Goal: Book appointment/travel/reservation

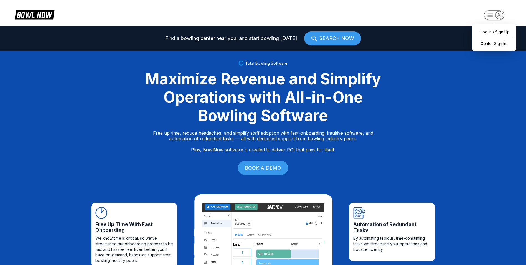
click at [488, 15] on rect "button" at bounding box center [494, 15] width 20 height 10
click at [490, 44] on div "Center Sign In" at bounding box center [494, 44] width 39 height 10
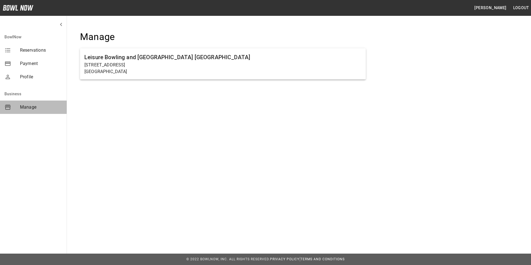
click at [31, 106] on span "Manage" at bounding box center [41, 107] width 42 height 7
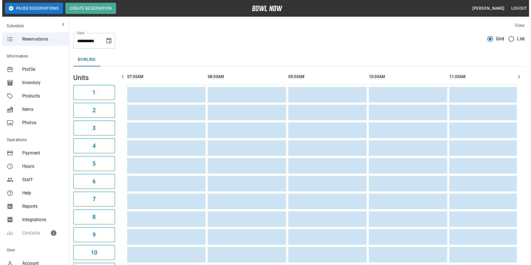
scroll to position [0, 805]
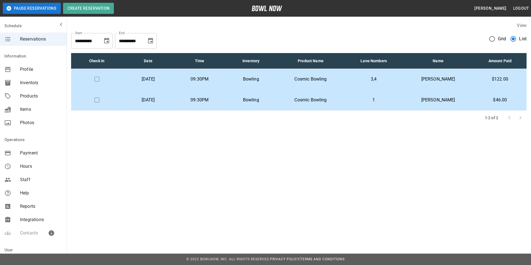
click at [259, 80] on p "Bowling" at bounding box center [250, 79] width 42 height 7
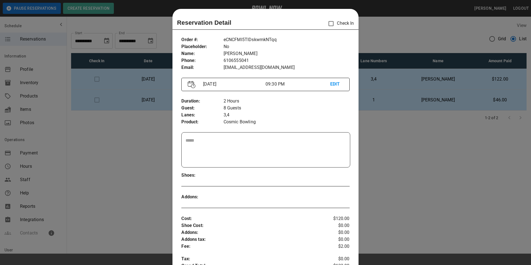
scroll to position [9, 0]
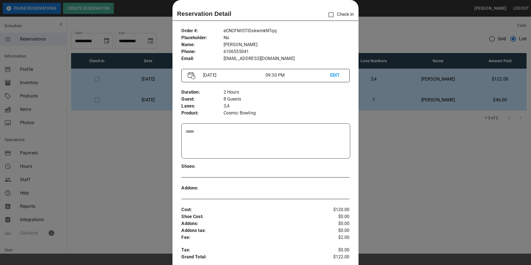
click at [411, 143] on div at bounding box center [265, 132] width 531 height 265
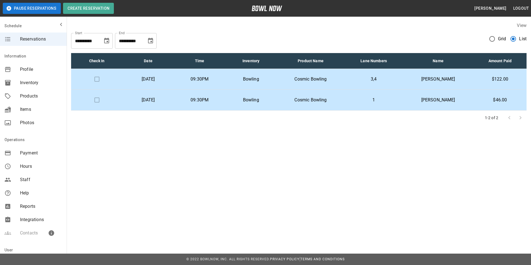
click at [164, 98] on p "[DATE]" at bounding box center [148, 100] width 42 height 7
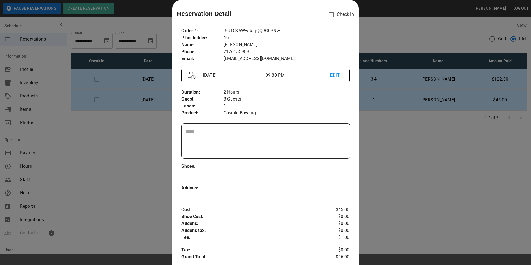
click at [409, 147] on div at bounding box center [265, 132] width 531 height 265
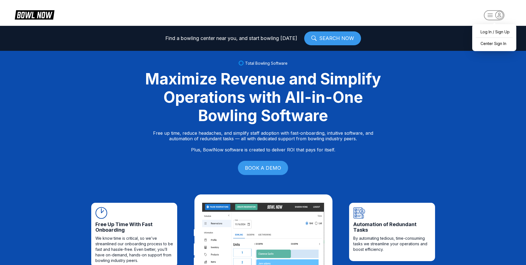
click at [496, 17] on icon "button" at bounding box center [499, 14] width 7 height 7
click at [497, 44] on div "Center Sign In" at bounding box center [494, 44] width 39 height 10
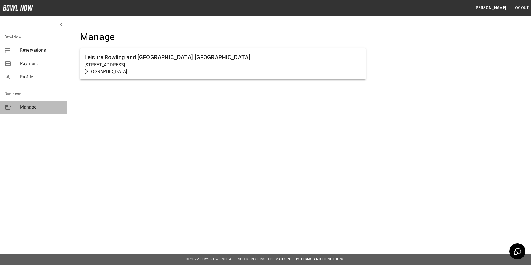
click at [26, 108] on span "Manage" at bounding box center [41, 107] width 42 height 7
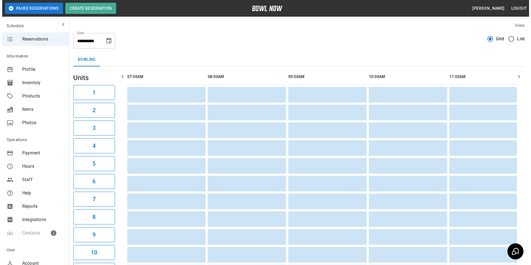
scroll to position [0, 805]
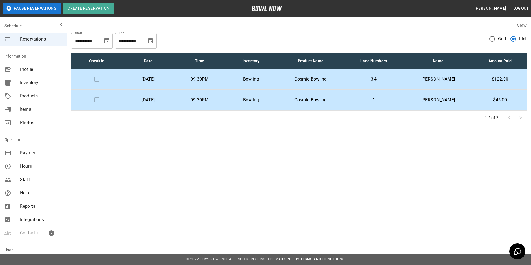
click at [165, 80] on p "[DATE]" at bounding box center [148, 79] width 42 height 7
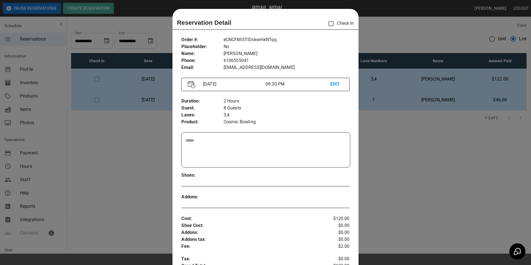
scroll to position [9, 0]
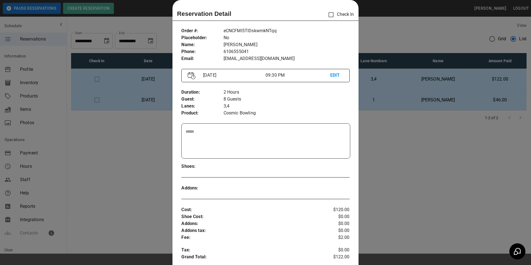
click at [409, 149] on div at bounding box center [265, 132] width 531 height 265
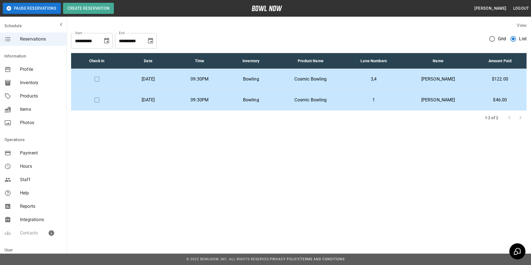
click at [166, 100] on p "[DATE]" at bounding box center [148, 100] width 42 height 7
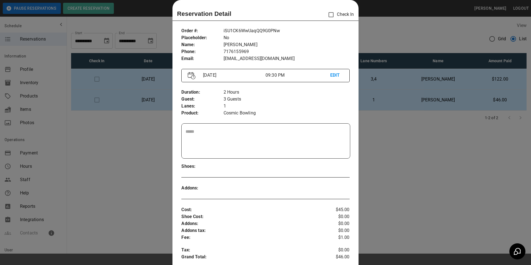
click at [388, 148] on div at bounding box center [265, 132] width 531 height 265
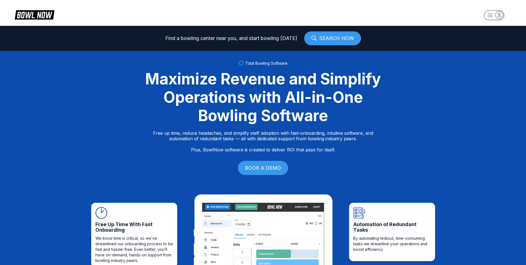
click at [499, 17] on icon "button" at bounding box center [499, 14] width 7 height 7
click at [499, 44] on div "Center Sign In" at bounding box center [494, 44] width 39 height 10
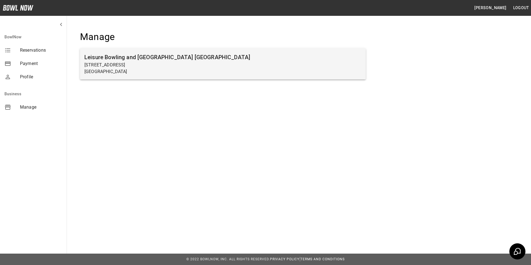
click at [133, 62] on p "[STREET_ADDRESS]" at bounding box center [222, 65] width 277 height 7
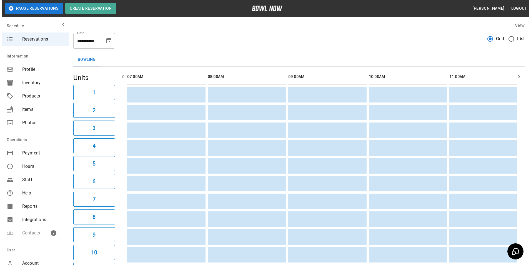
scroll to position [0, 805]
